Goal: Information Seeking & Learning: Learn about a topic

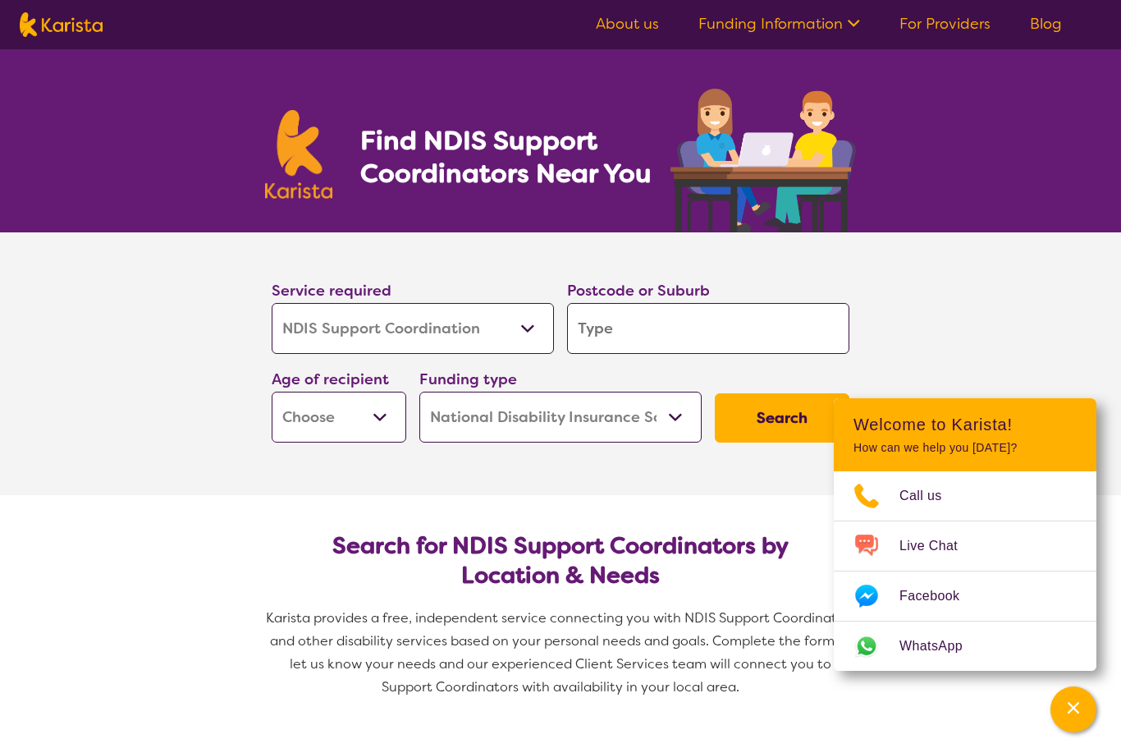
select select "NDIS Support Coordination"
select select "NDIS"
select select "NDIS Support Coordination"
select select "NDIS"
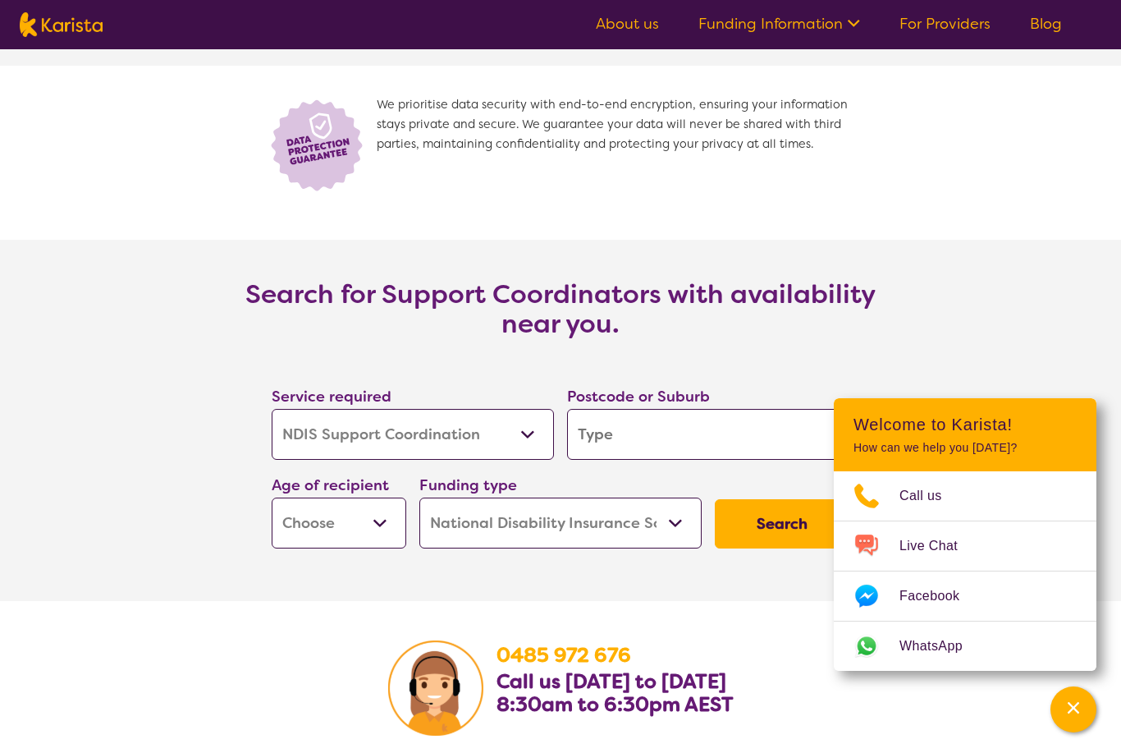
click at [973, 276] on section "Search for Support Coordinators with availability near you. Service required Al…" at bounding box center [560, 420] width 1121 height 361
click at [946, 268] on section "Search for Support Coordinators with availability near you. Service required Al…" at bounding box center [560, 420] width 1121 height 361
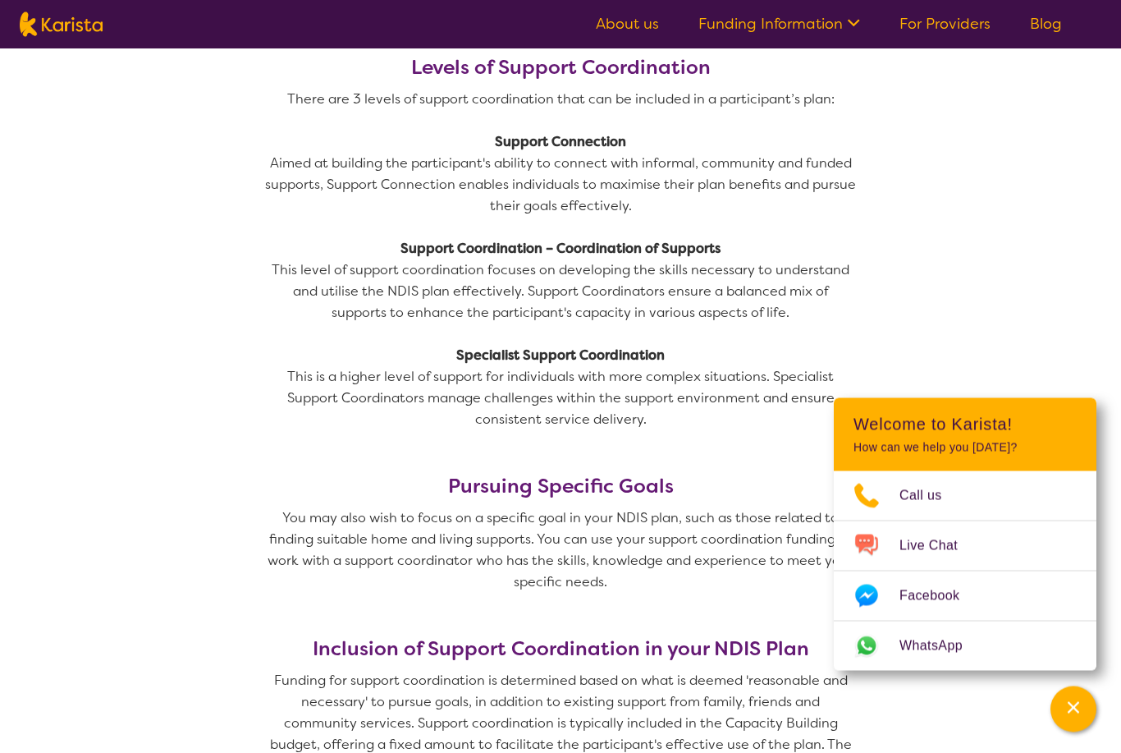
scroll to position [1173, 0]
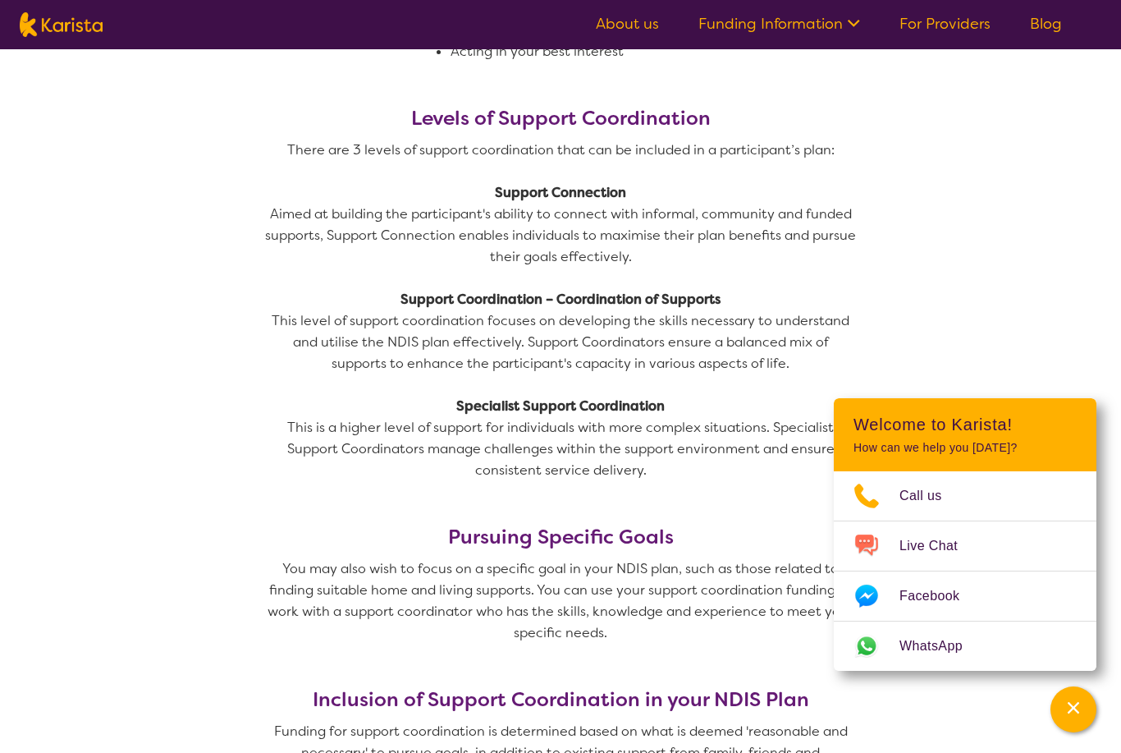
click at [860, 16] on icon at bounding box center [851, 21] width 17 height 17
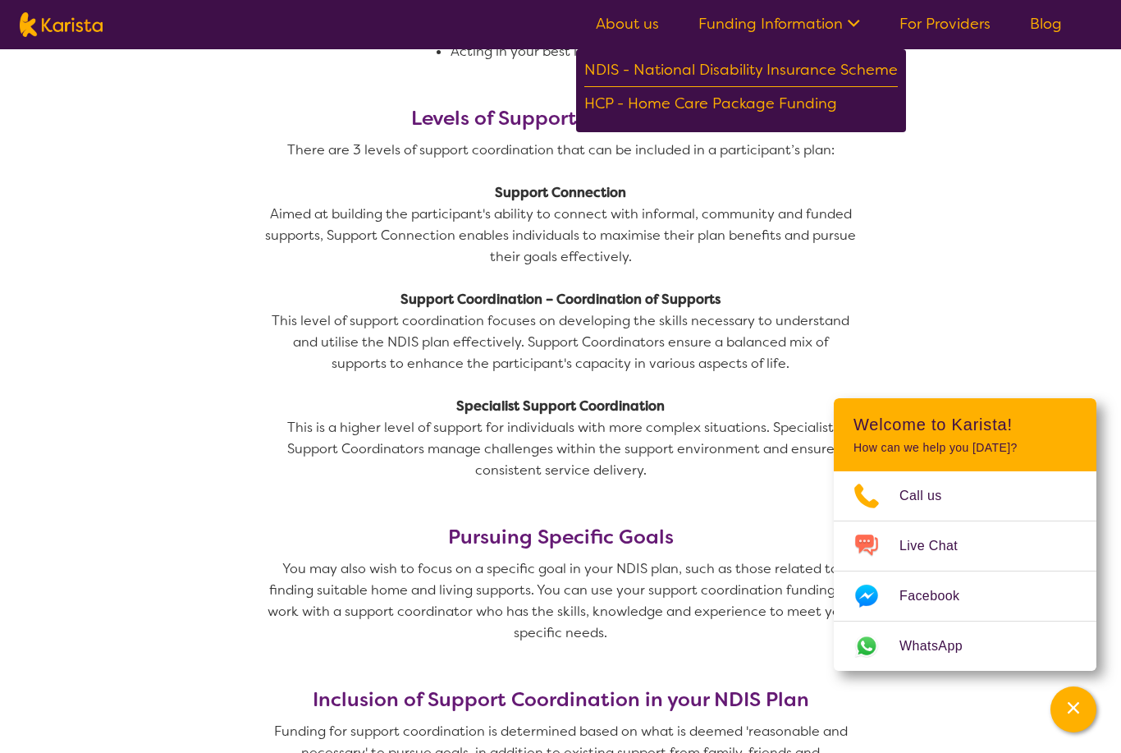
click at [645, 18] on link "About us" at bounding box center [627, 24] width 63 height 20
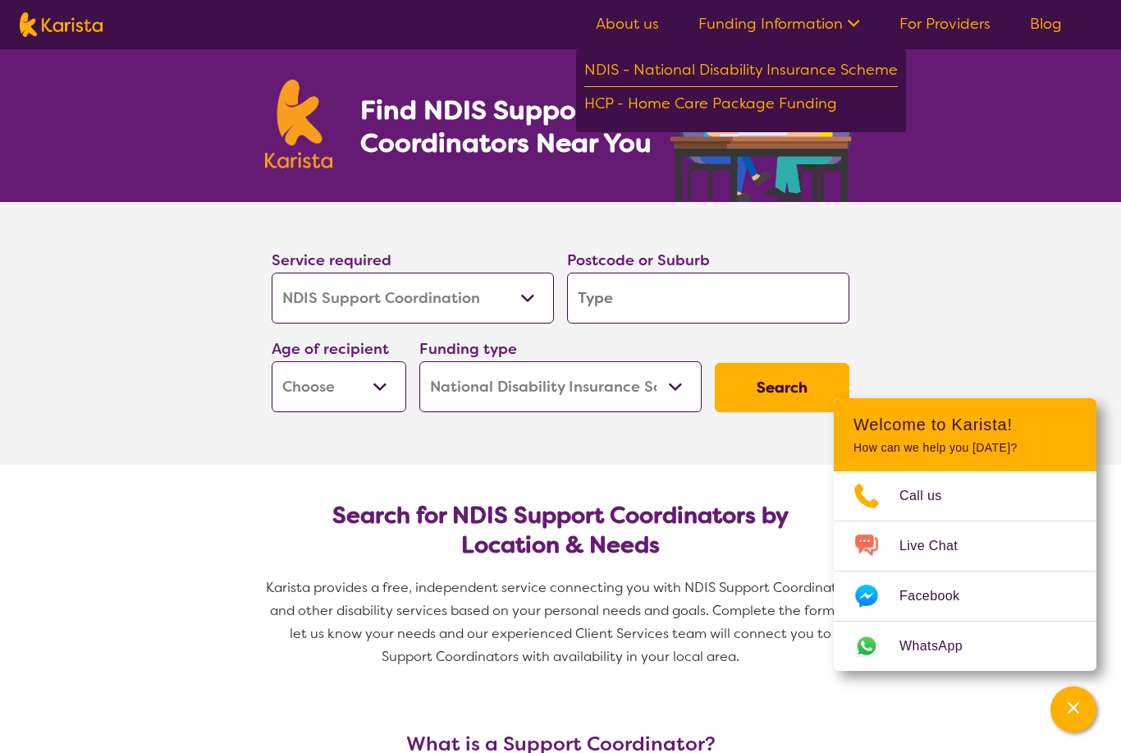
scroll to position [0, 0]
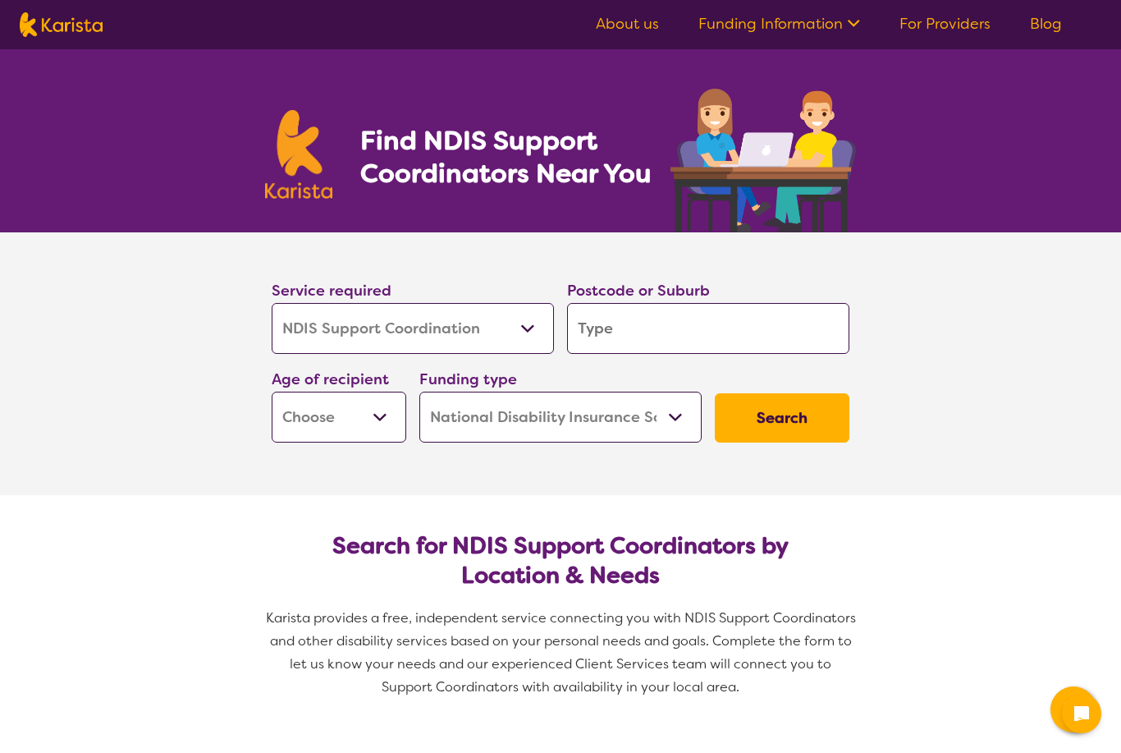
select select "NDIS Support Coordination"
select select "NDIS"
select select "NDIS Support Coordination"
select select "NDIS"
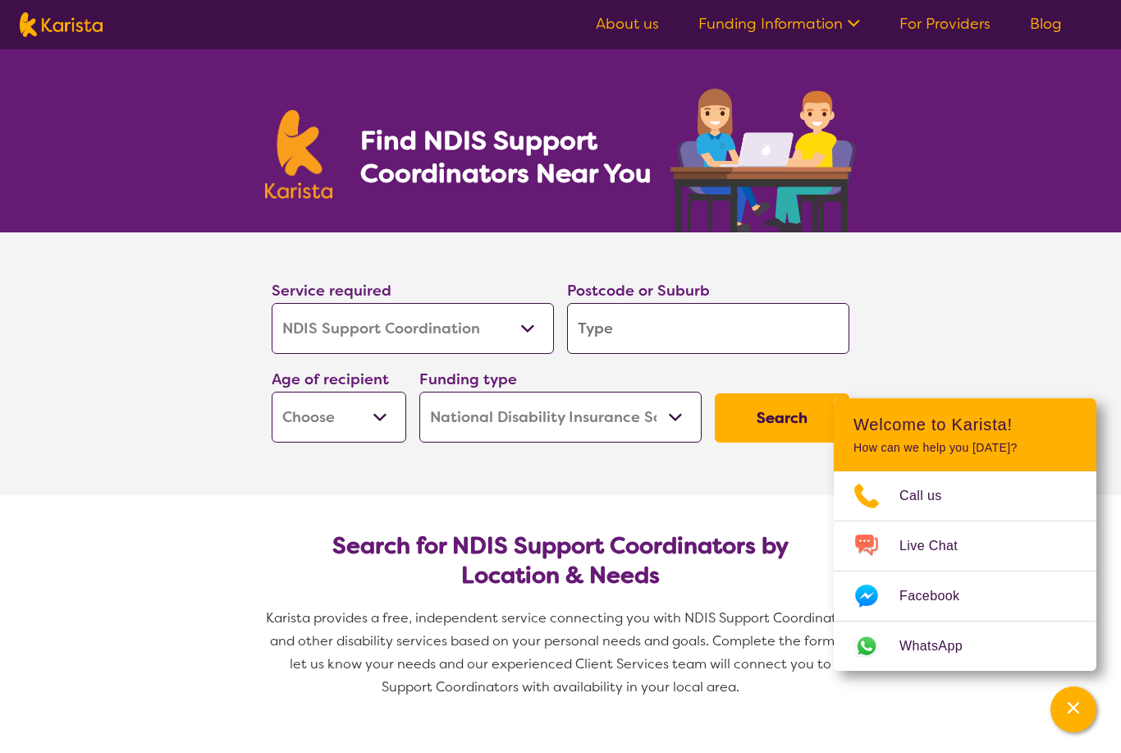
click at [626, 326] on input "search" at bounding box center [708, 328] width 282 height 51
type input "M"
type input "Mo"
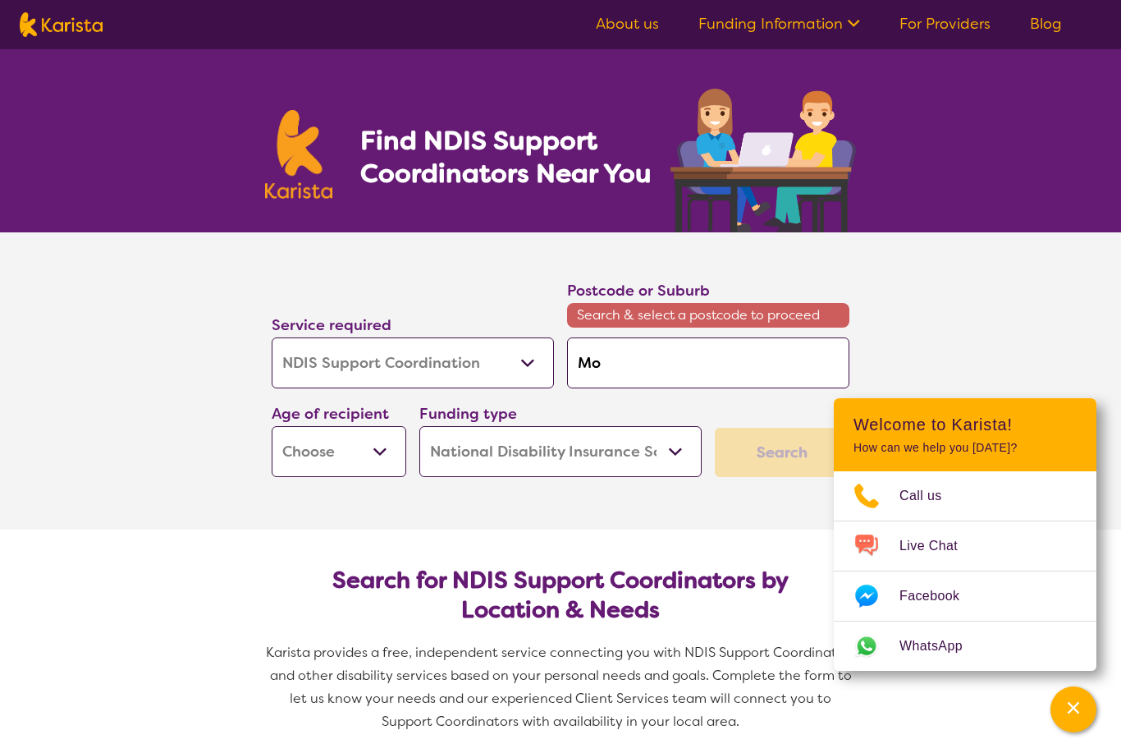
type input "Mor"
type input "Morl"
type input "Morle"
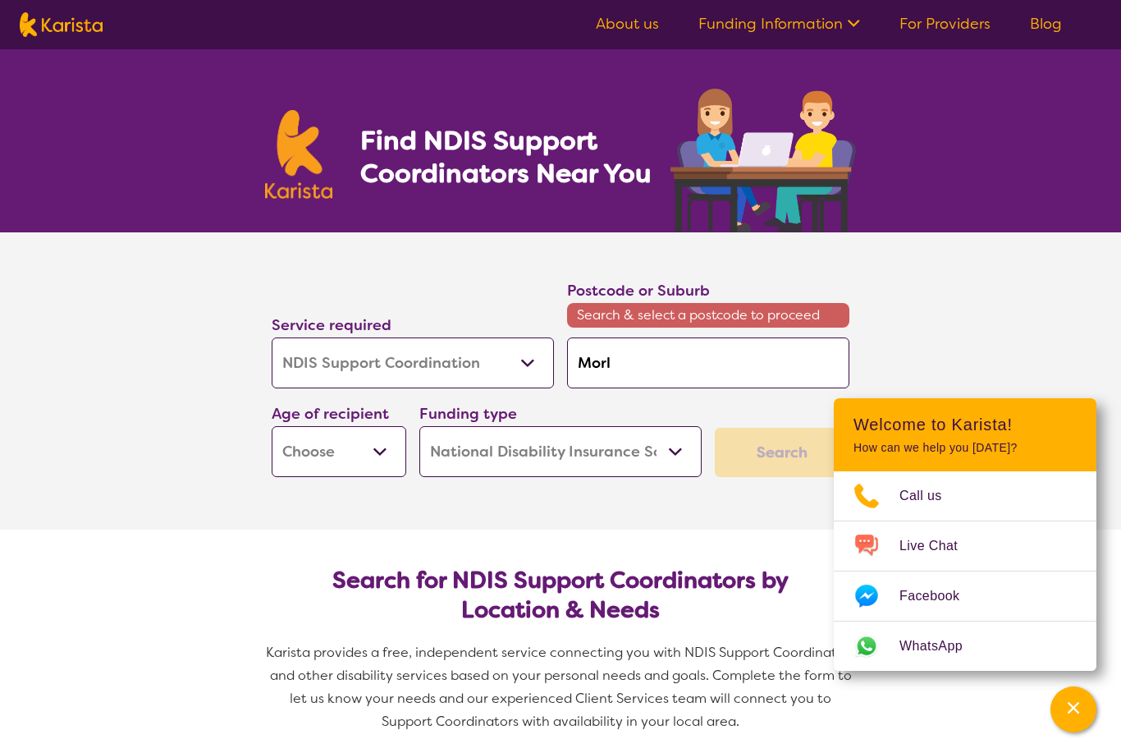
type input "Morle"
type input "[PERSON_NAME]"
click at [690, 409] on em "6062" at bounding box center [707, 408] width 34 height 17
type input "6062"
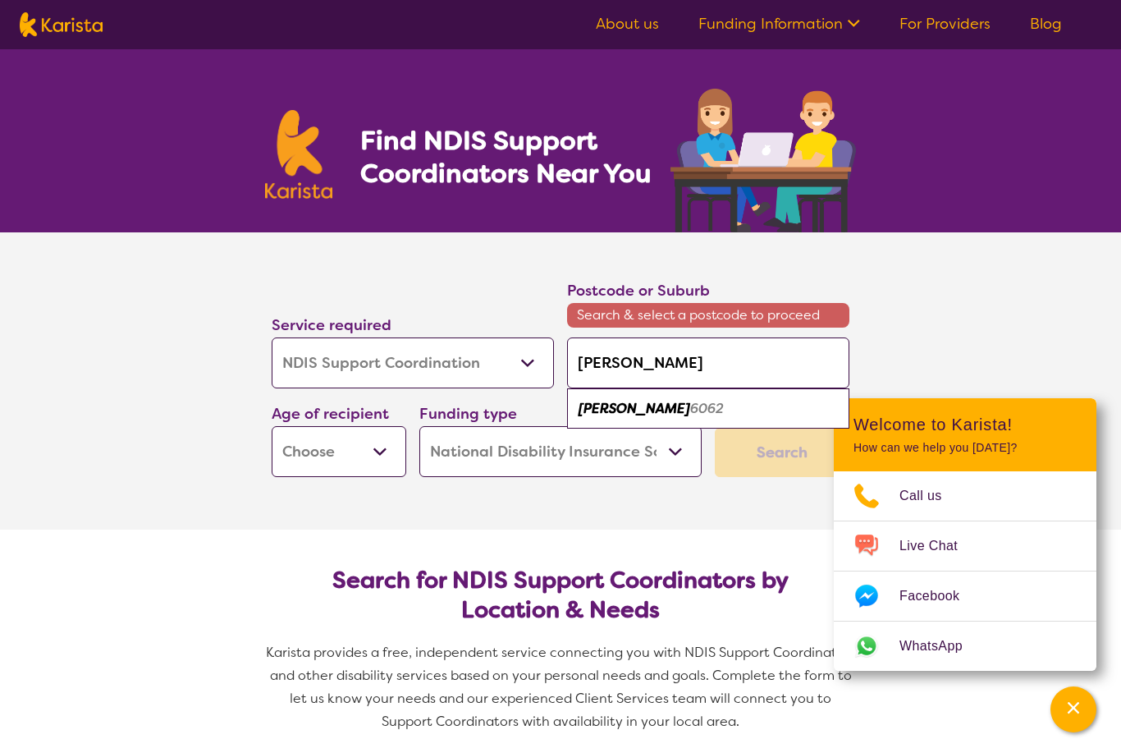
type input "6062"
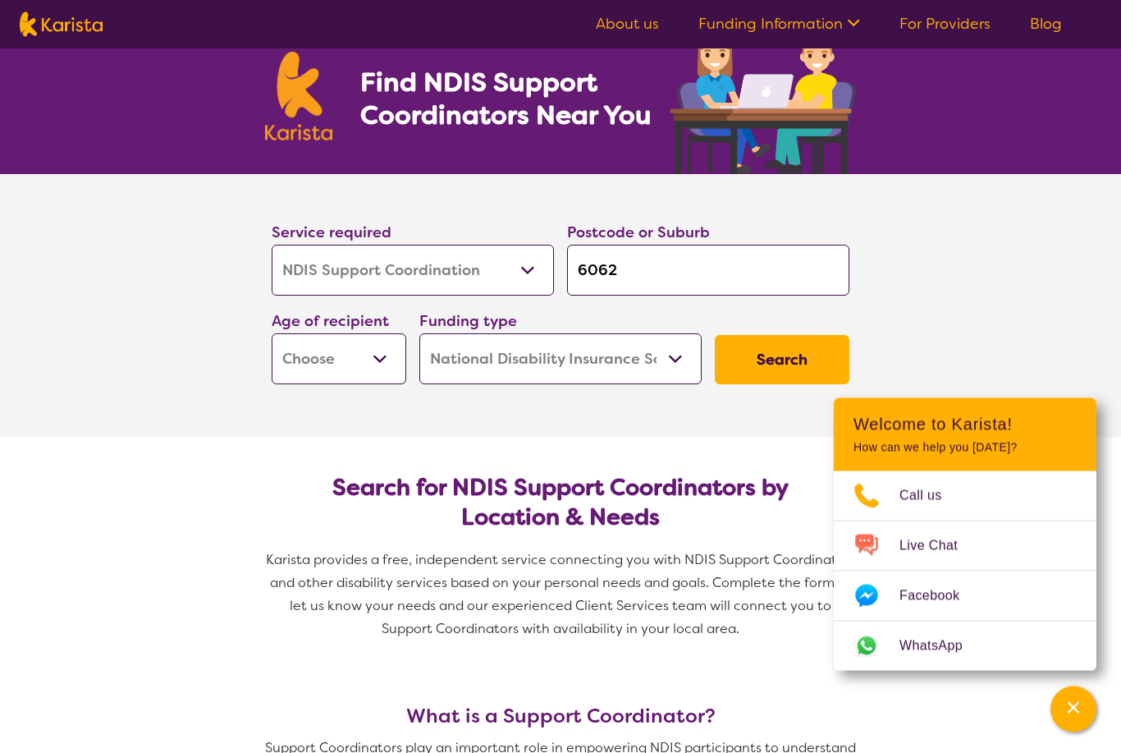
click at [798, 357] on button "Search" at bounding box center [782, 360] width 135 height 49
click at [369, 355] on select "Early Childhood - 0 to 9 Child - 10 to 11 Adolescent - 12 to 17 Adult - 18 to 6…" at bounding box center [339, 358] width 135 height 51
select select "AD"
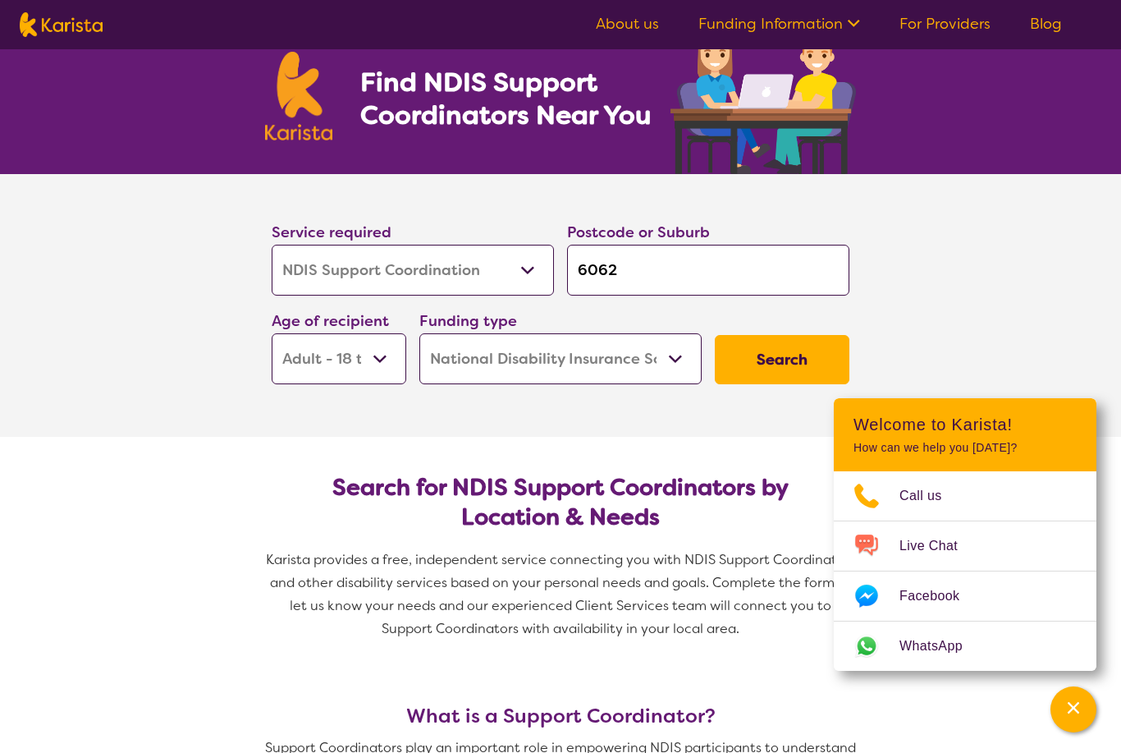
click at [782, 356] on button "Search" at bounding box center [782, 359] width 135 height 49
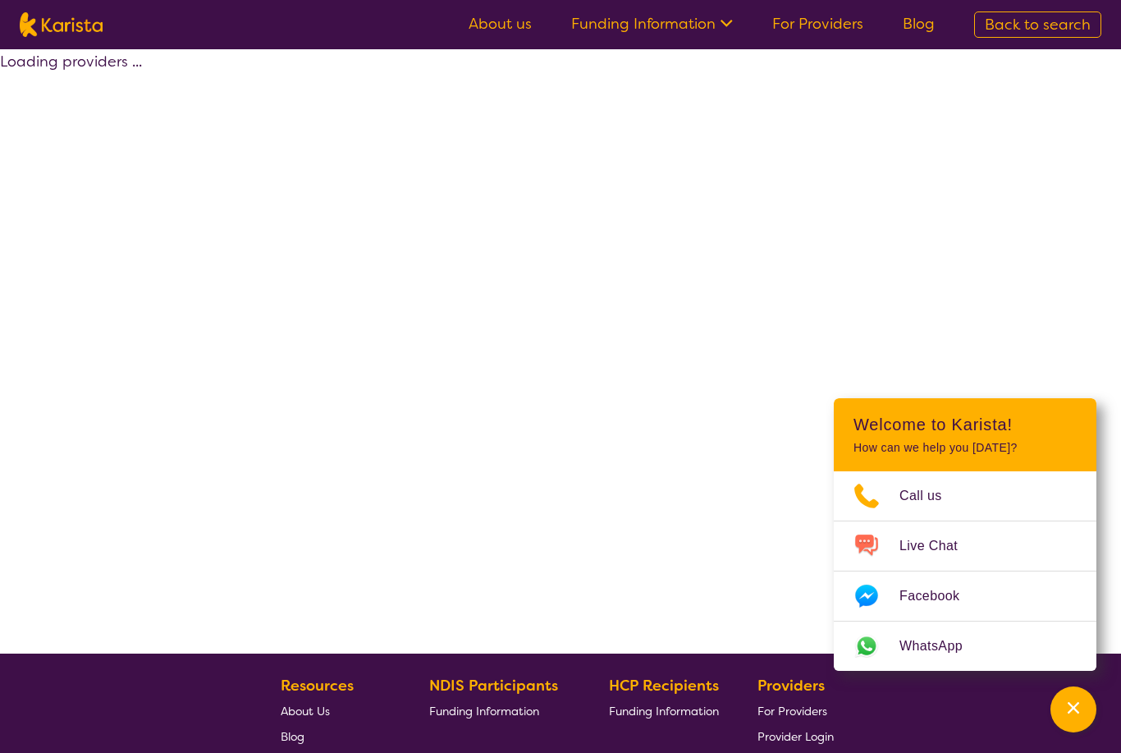
select select "by_score"
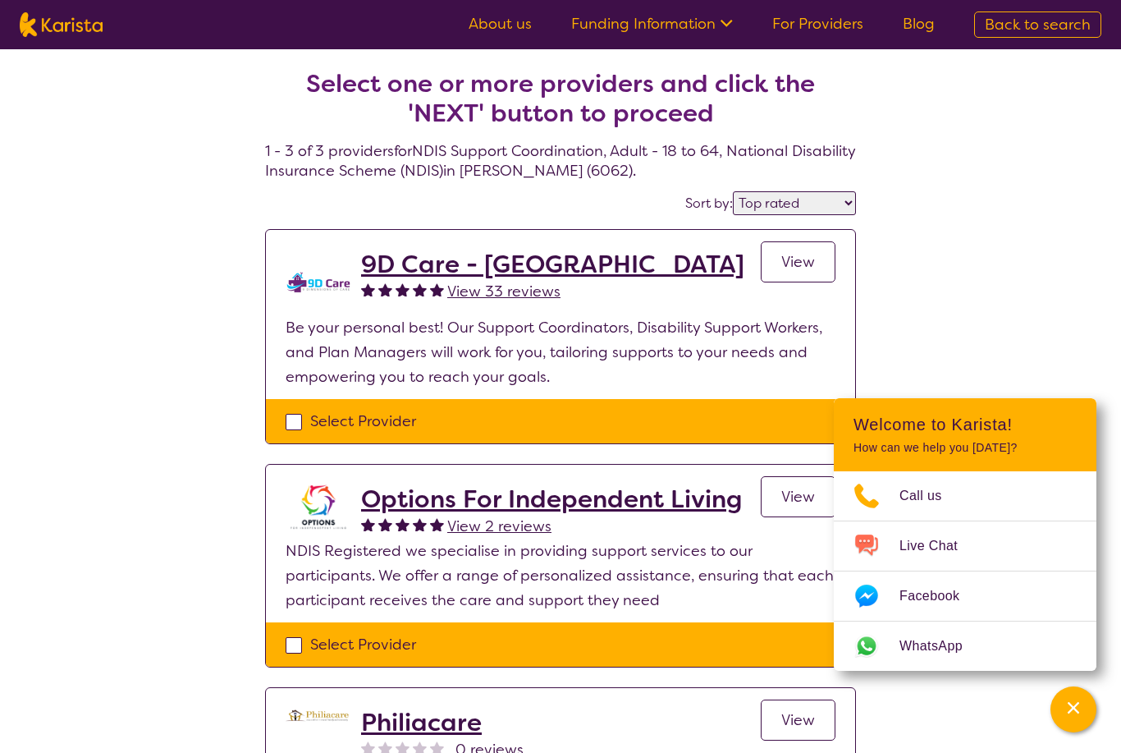
scroll to position [21, 0]
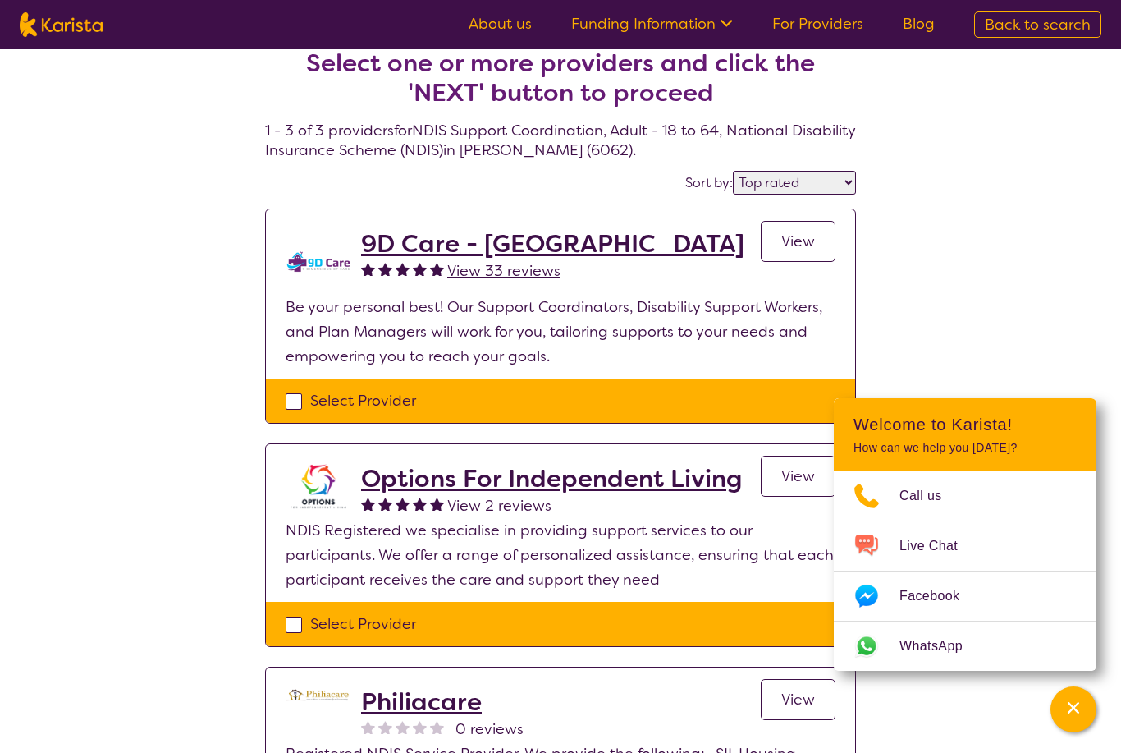
click at [471, 240] on h2 "9D Care - [GEOGRAPHIC_DATA]" at bounding box center [552, 244] width 383 height 30
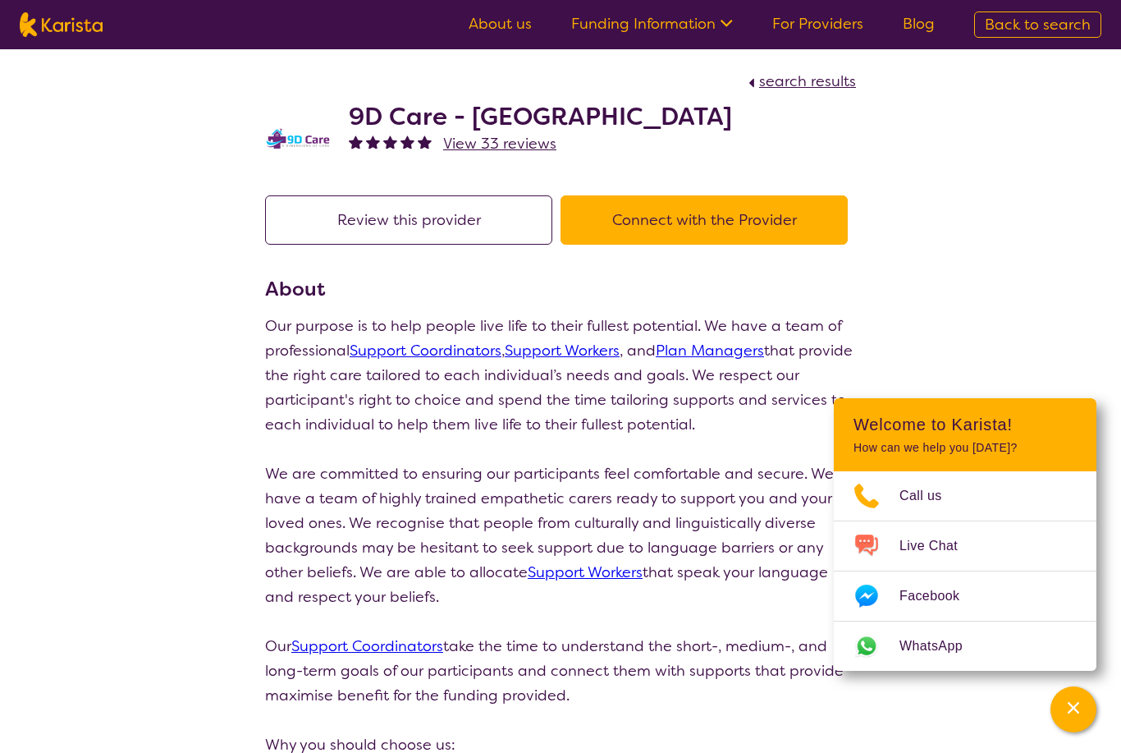
scroll to position [73, 0]
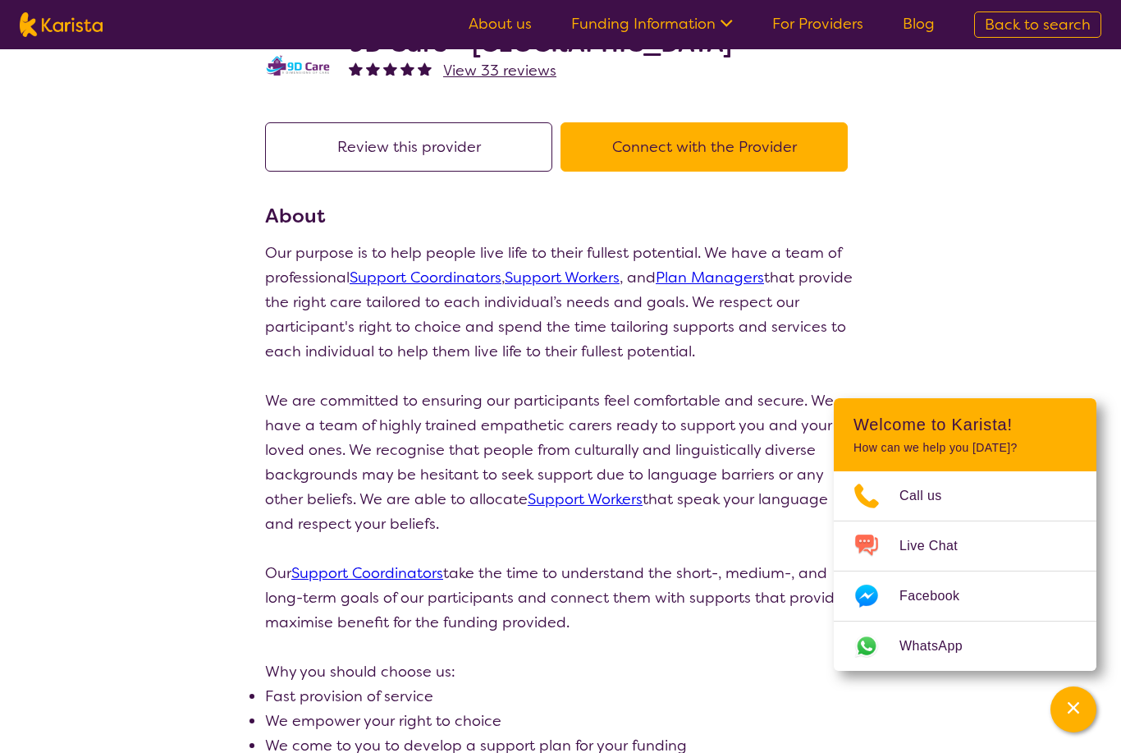
select select "by_score"
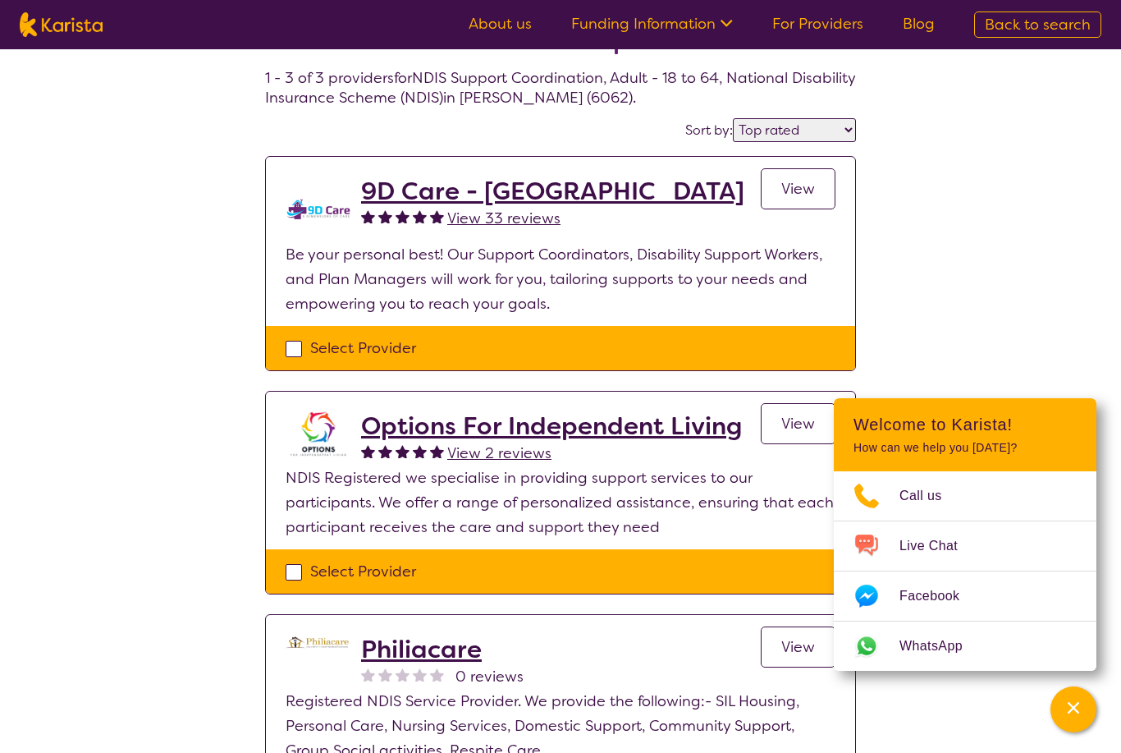
scroll to position [0, 0]
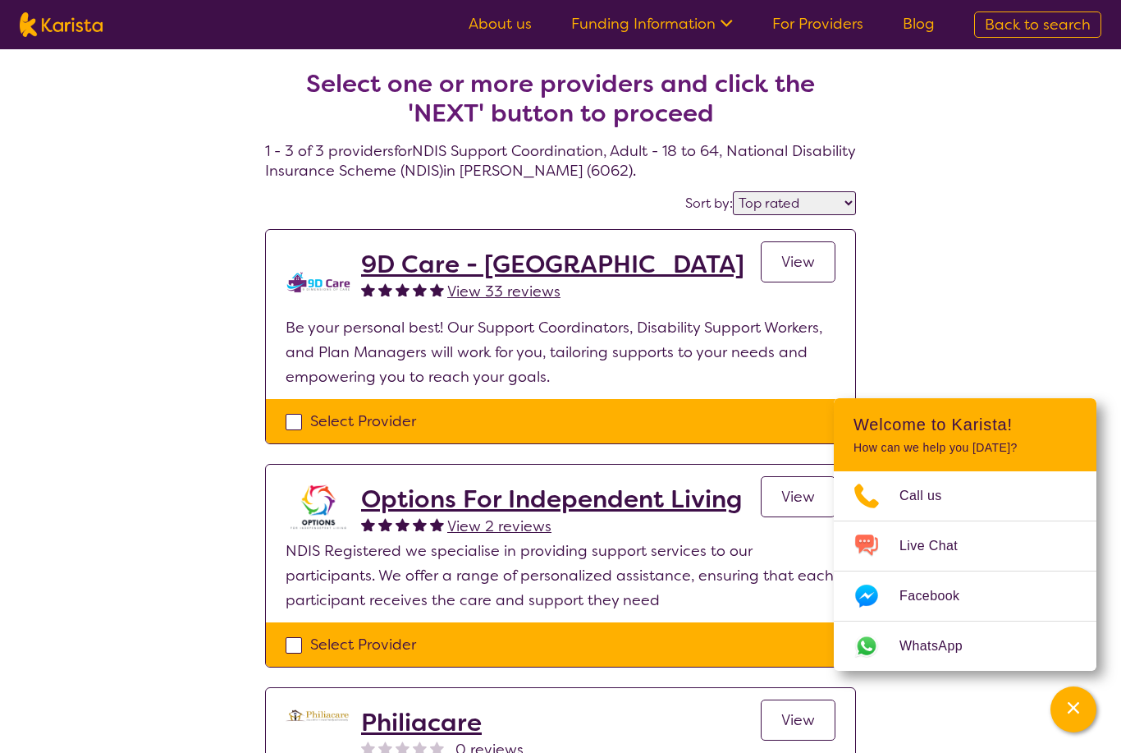
scroll to position [111, 0]
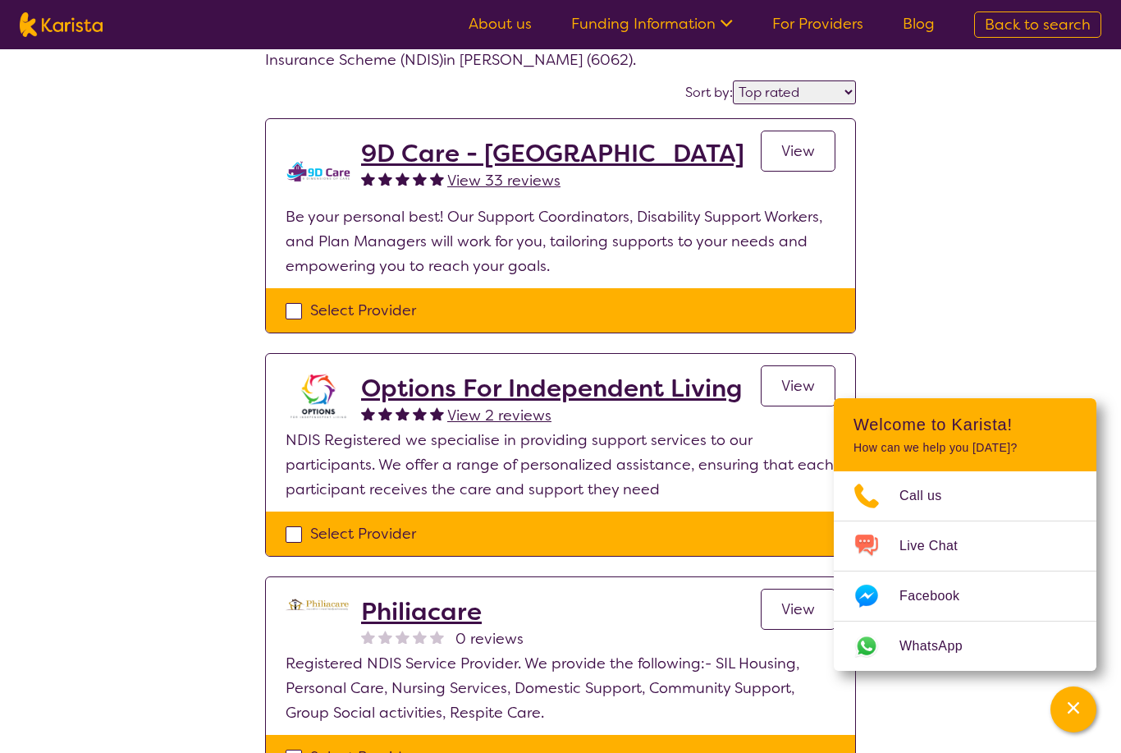
select select "NDIS Support Coordination"
select select "AD"
select select "NDIS"
select select "NDIS Support Coordination"
select select "AD"
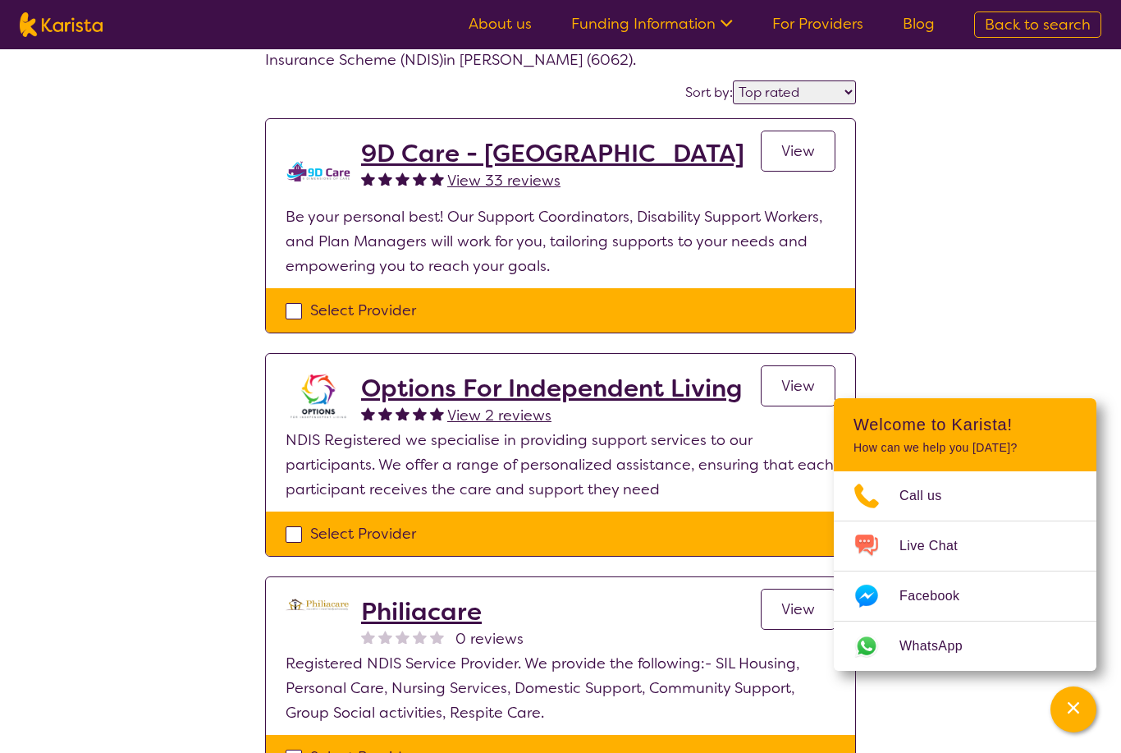
select select "NDIS"
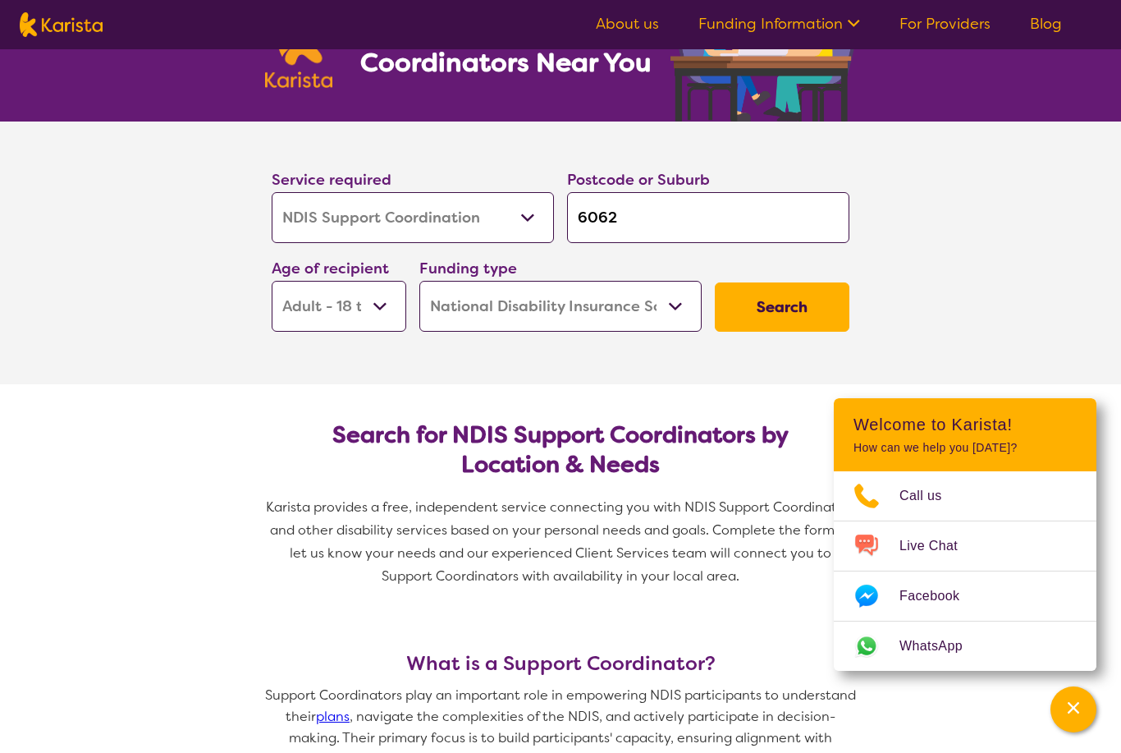
click at [761, 234] on input "6062" at bounding box center [708, 217] width 282 height 51
click at [775, 217] on input "6062" at bounding box center [708, 217] width 282 height 51
type input "606"
type input "60"
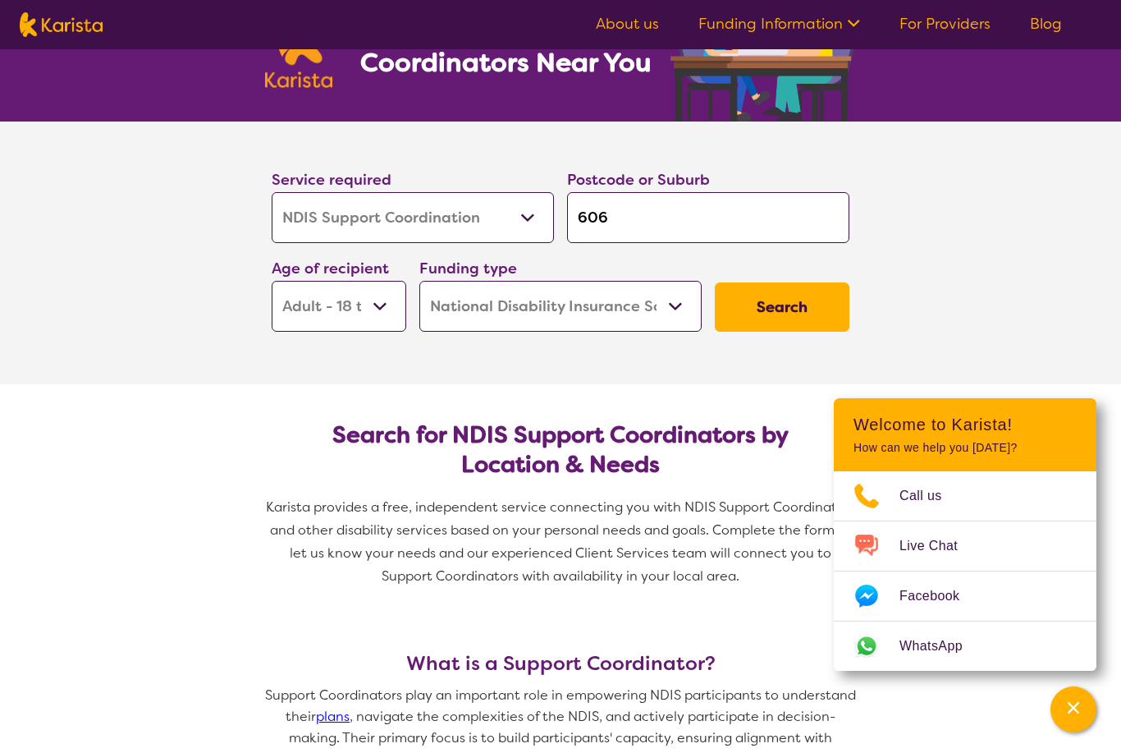
type input "60"
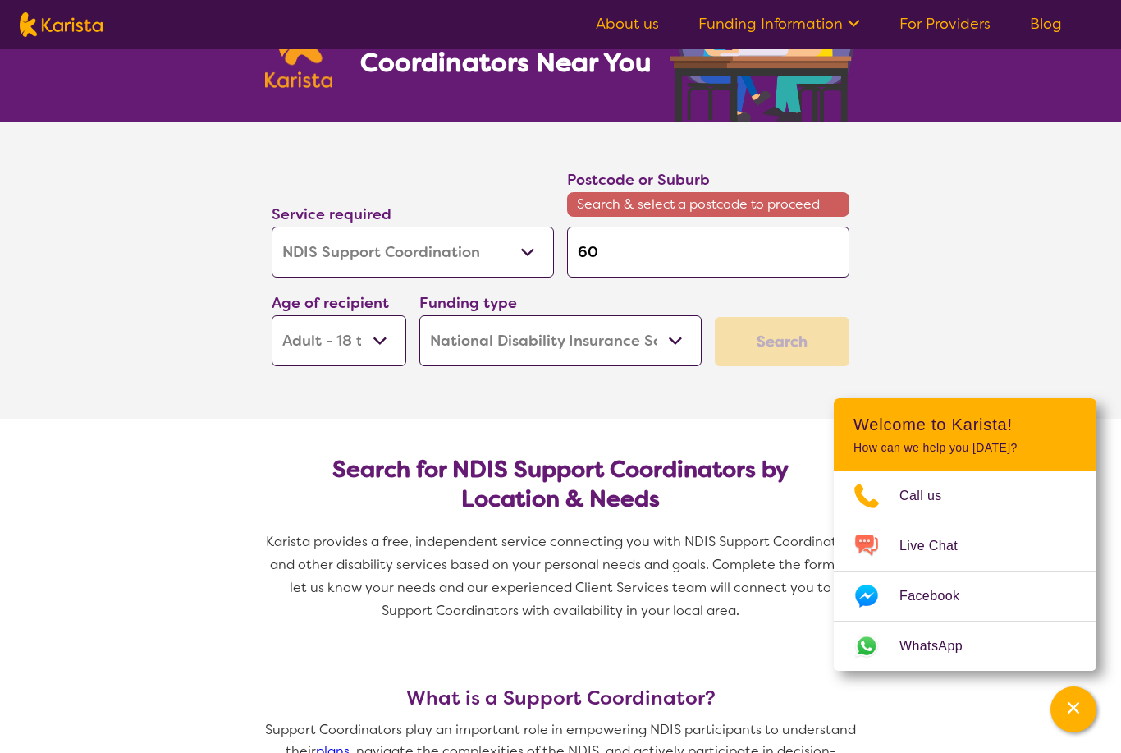
type input "6"
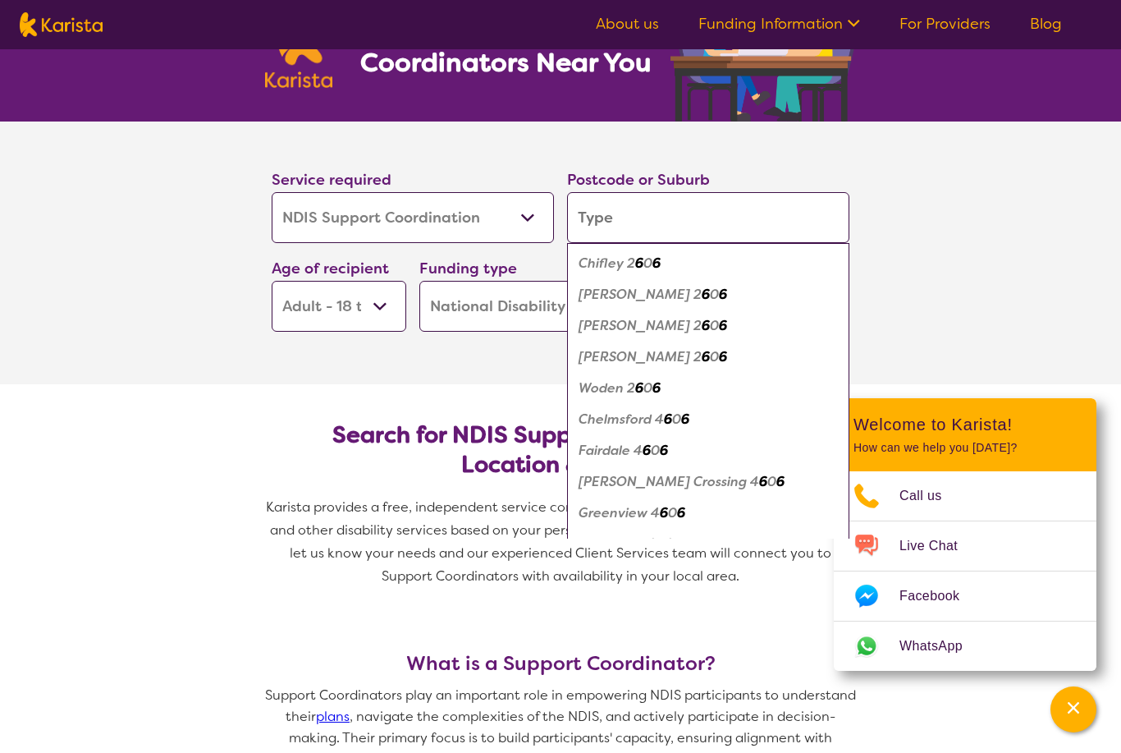
type input "D"
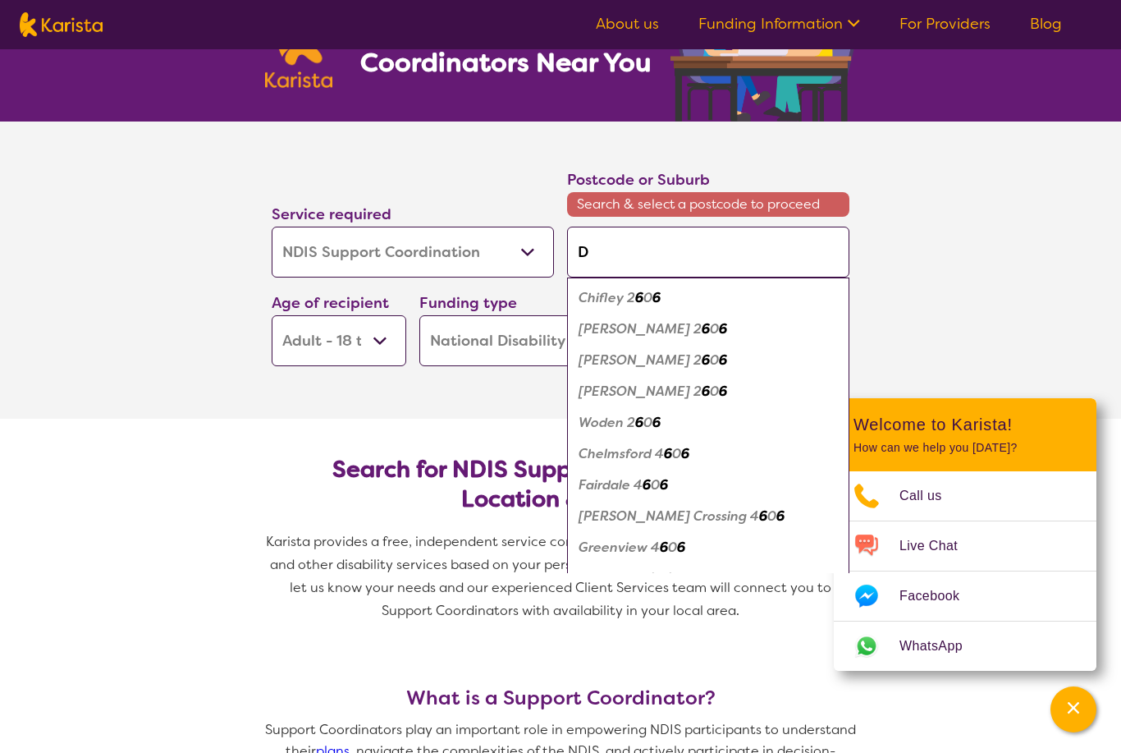
type input "Di"
type input "Dia"
type input "[PERSON_NAME]"
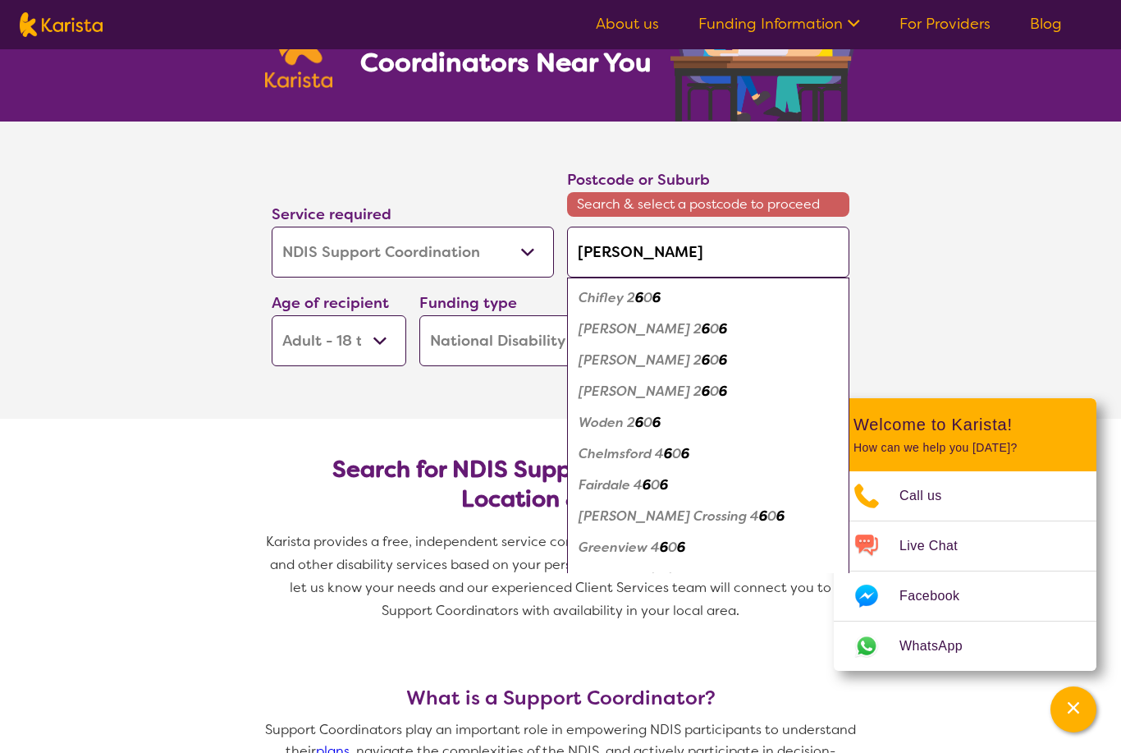
type input "[PERSON_NAME]"
type input "Dianel"
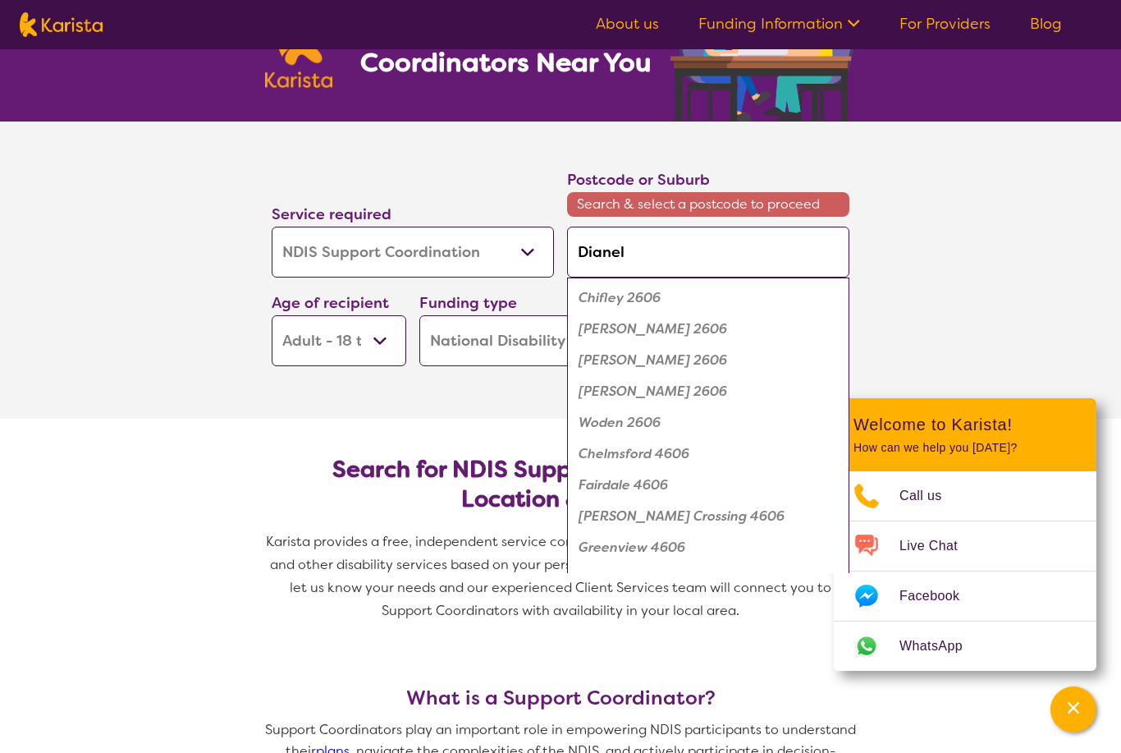
type input "Dianell"
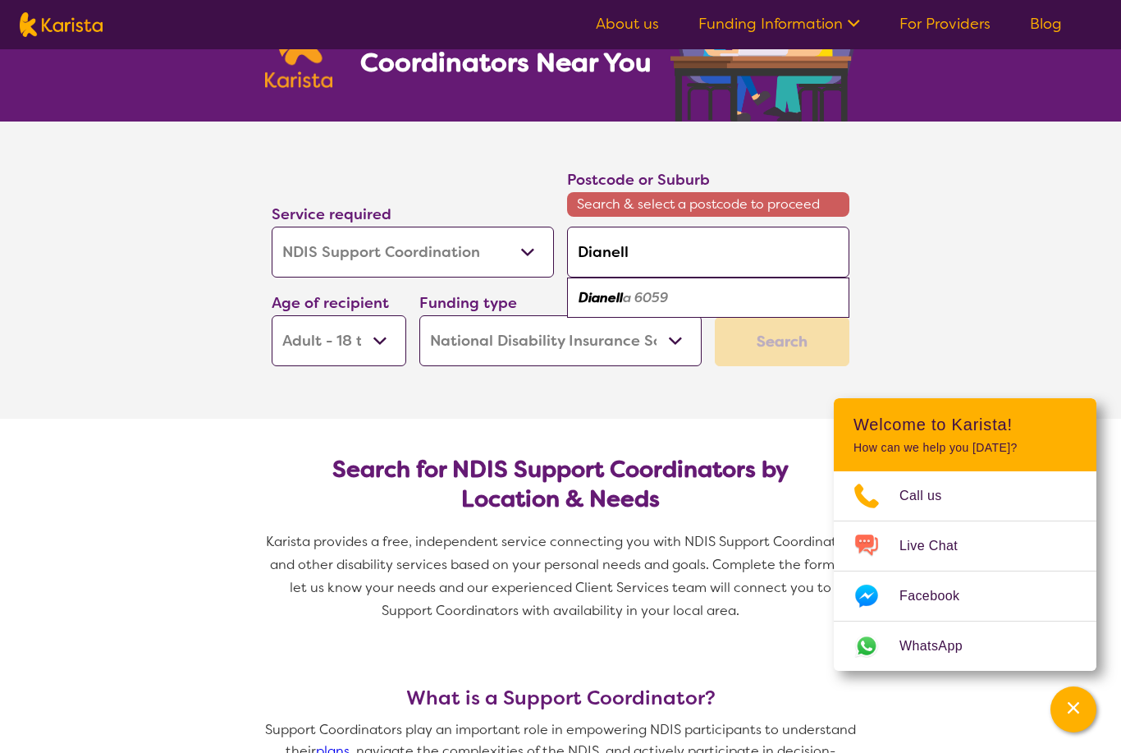
click at [673, 295] on div "Dianell a 6059" at bounding box center [708, 297] width 266 height 31
type input "6059"
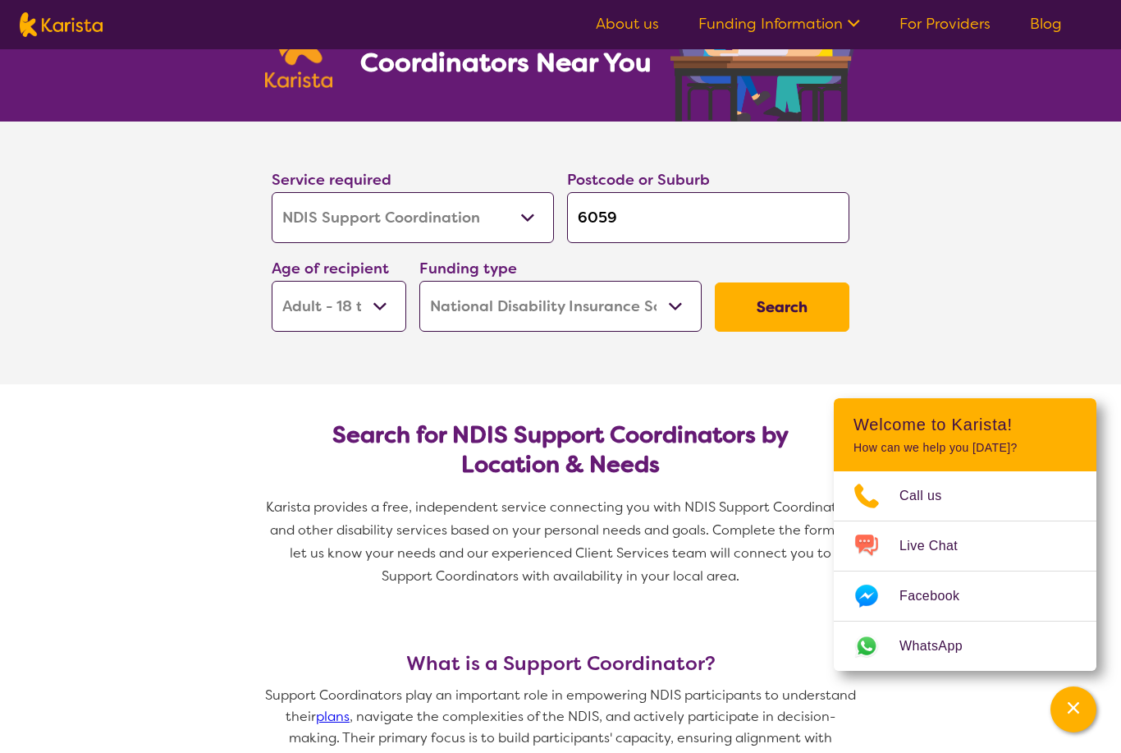
click at [799, 300] on button "Search" at bounding box center [782, 306] width 135 height 49
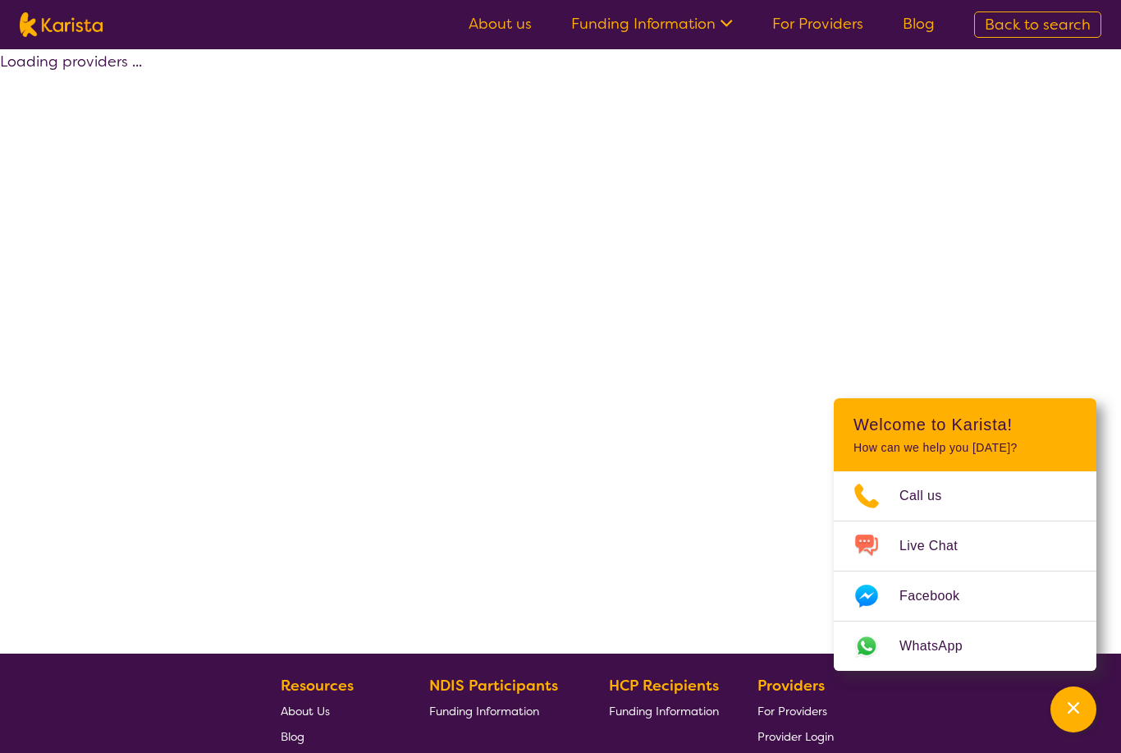
select select "by_score"
